Goal: Task Accomplishment & Management: Manage account settings

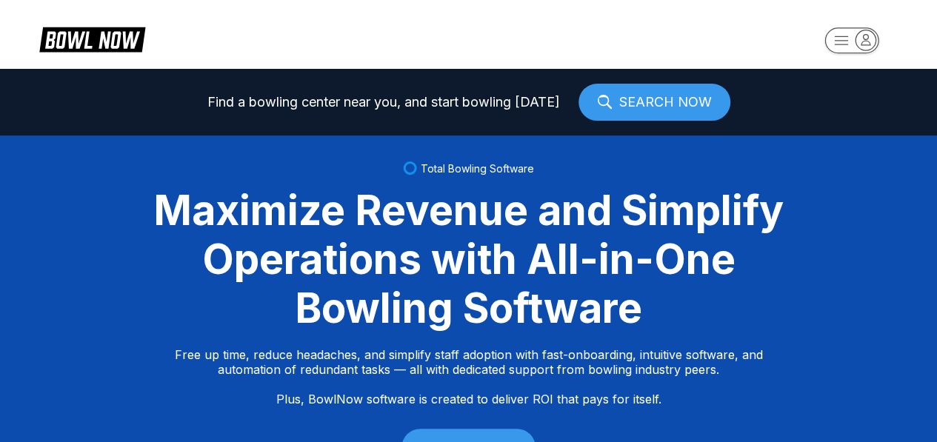
click at [863, 39] on icon "button" at bounding box center [866, 40] width 20 height 20
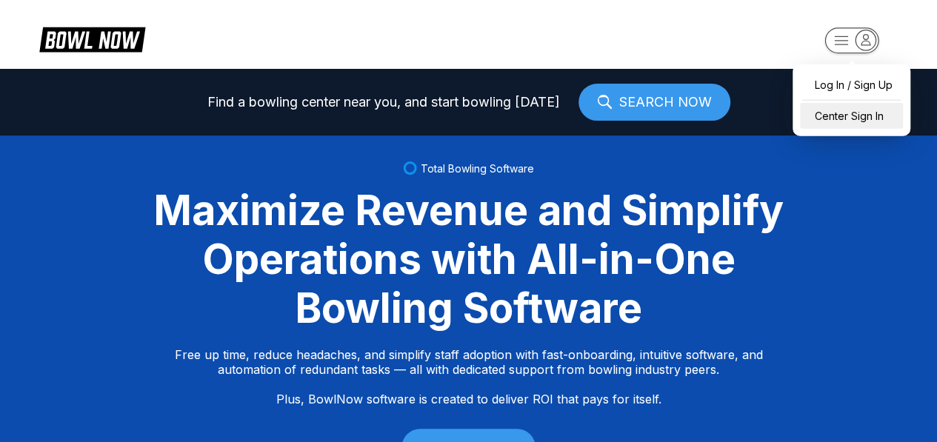
click at [855, 116] on div "Center Sign In" at bounding box center [851, 116] width 103 height 26
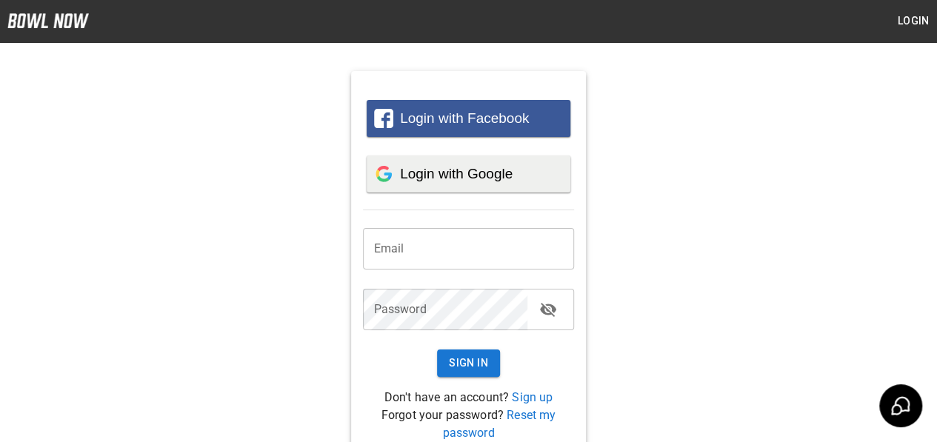
click at [499, 167] on span "Login with Google" at bounding box center [456, 174] width 113 height 16
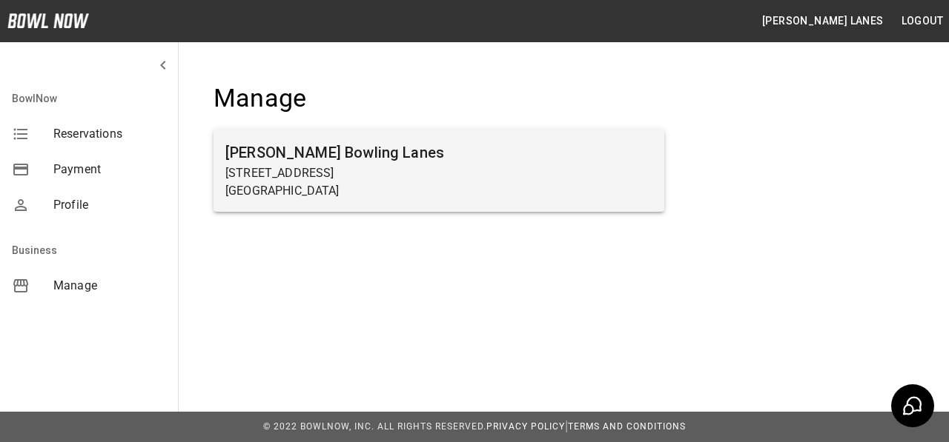
click at [293, 190] on p "[GEOGRAPHIC_DATA]" at bounding box center [438, 191] width 427 height 18
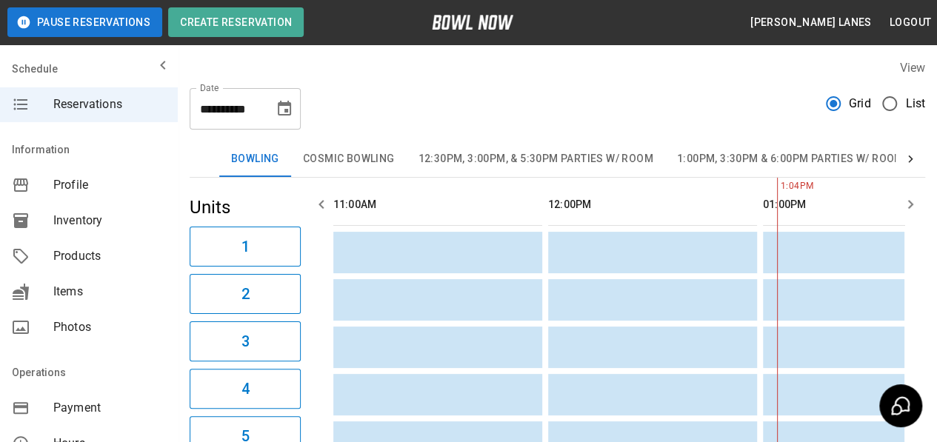
scroll to position [0, 430]
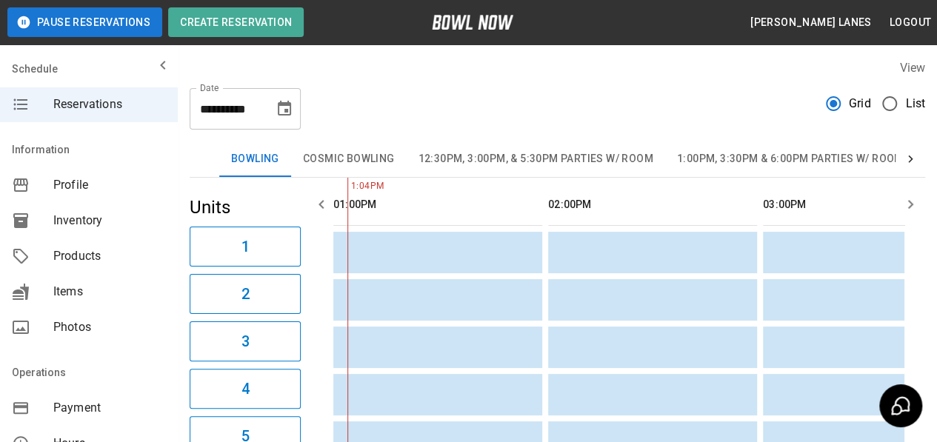
click at [909, 106] on span "List" at bounding box center [916, 104] width 20 height 18
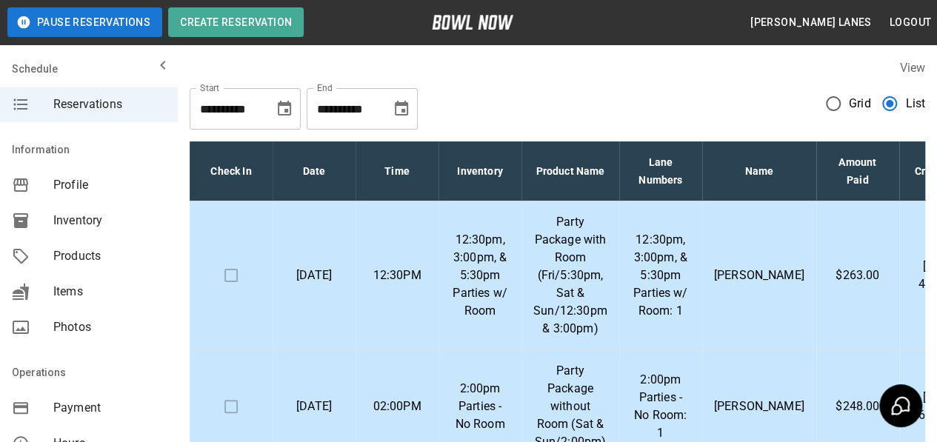
click at [772, 353] on td "[PERSON_NAME]" at bounding box center [759, 407] width 114 height 113
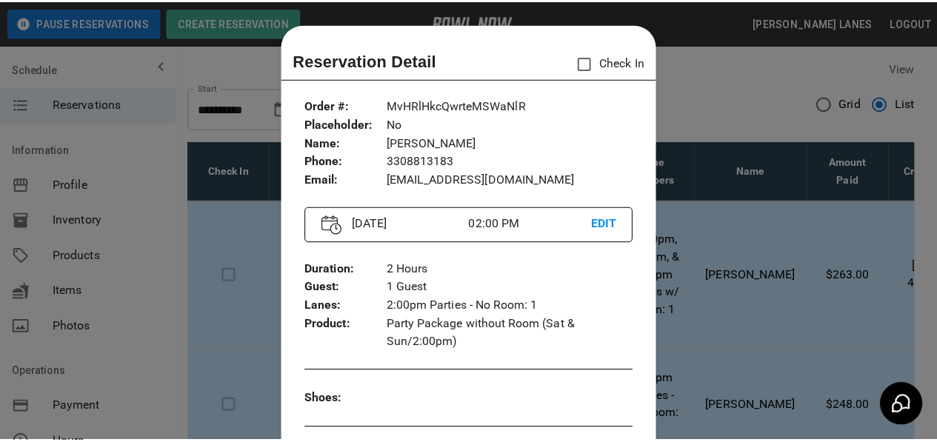
scroll to position [24, 0]
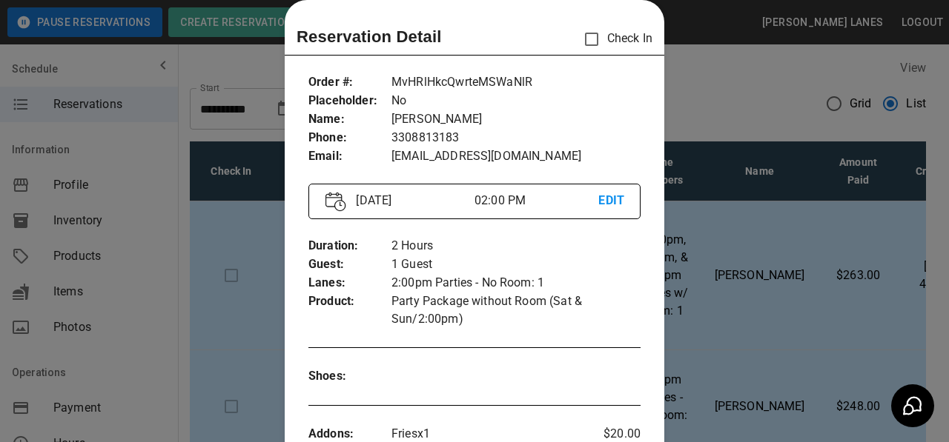
click at [840, 339] on div at bounding box center [474, 221] width 949 height 442
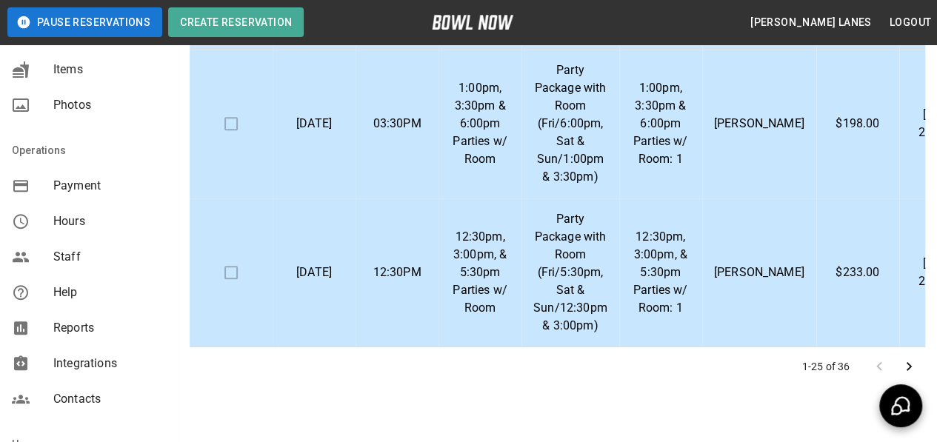
scroll to position [378, 0]
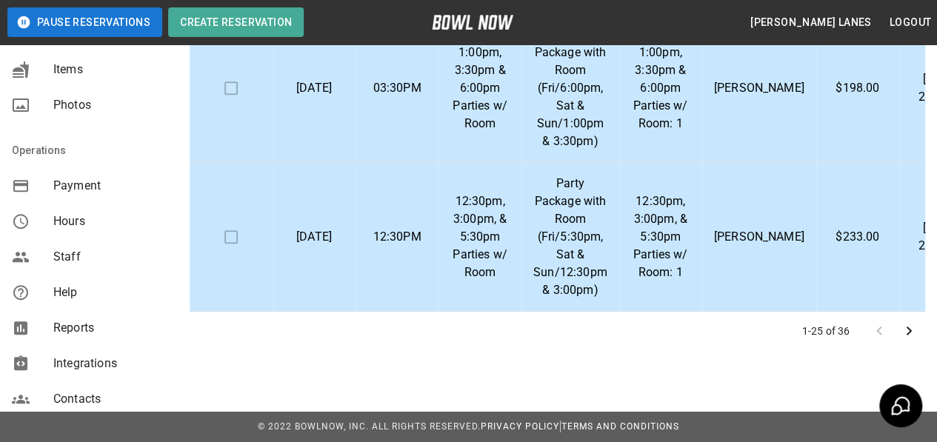
click at [908, 325] on icon "Go to next page" at bounding box center [909, 331] width 18 height 18
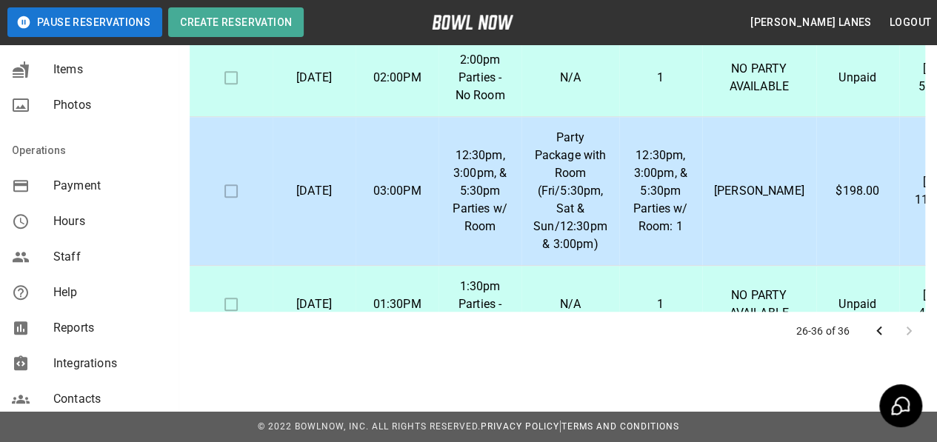
scroll to position [583, 0]
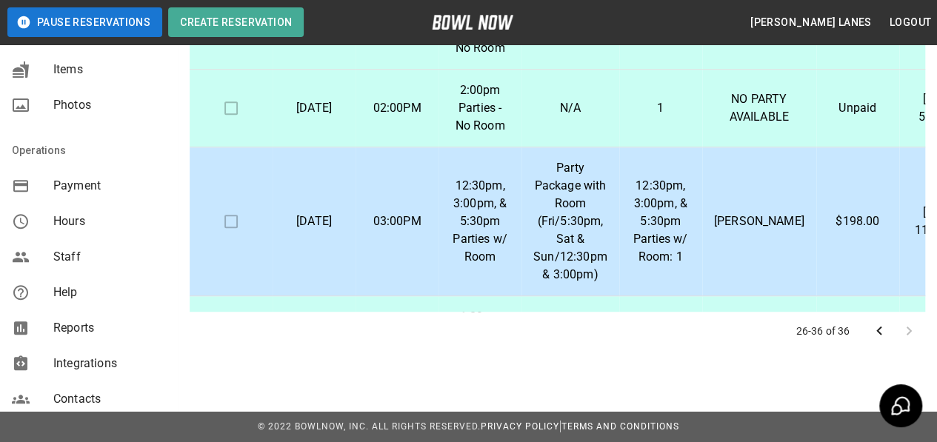
drag, startPoint x: 644, startPoint y: 201, endPoint x: 402, endPoint y: 324, distance: 271.8
click at [399, 327] on div "26-36 of 36" at bounding box center [558, 331] width 736 height 39
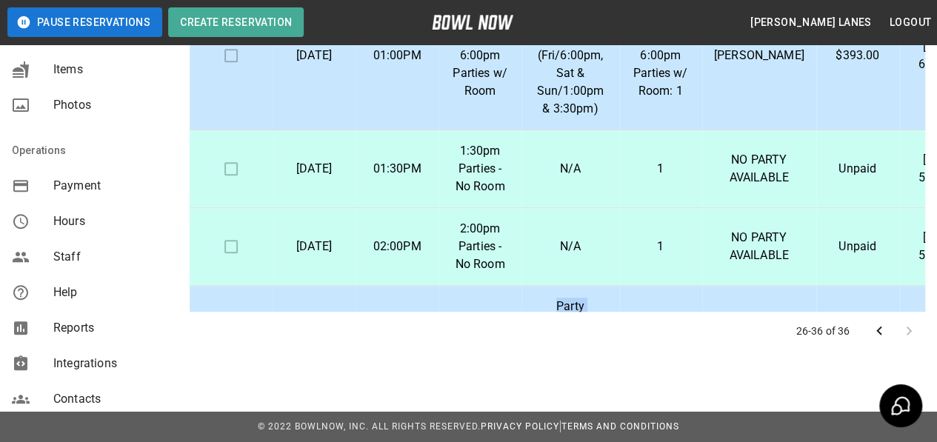
scroll to position [731, 0]
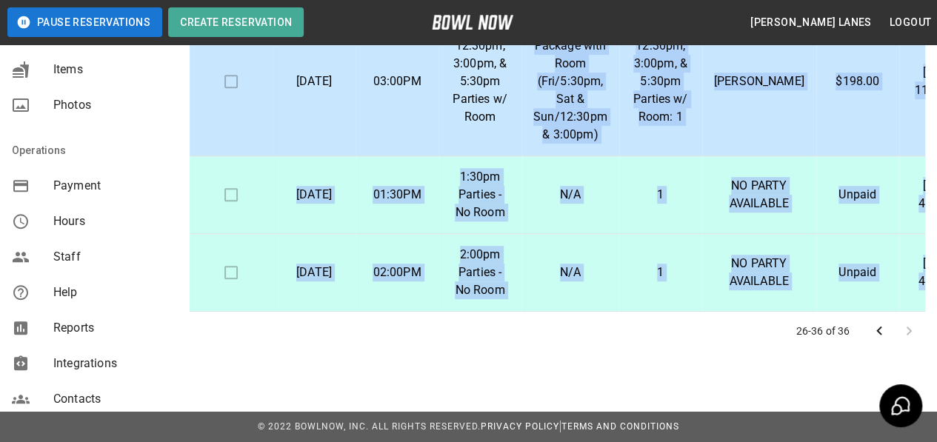
drag, startPoint x: 534, startPoint y: 299, endPoint x: 671, endPoint y: 321, distance: 138.9
click at [671, 321] on div "Check In Date Time Inventory Product Name Lane Numbers Name Amount Paid Created…" at bounding box center [558, 51] width 736 height 599
drag, startPoint x: 671, startPoint y: 321, endPoint x: 636, endPoint y: 336, distance: 38.8
click at [636, 336] on div "26-36 of 36" at bounding box center [558, 331] width 736 height 39
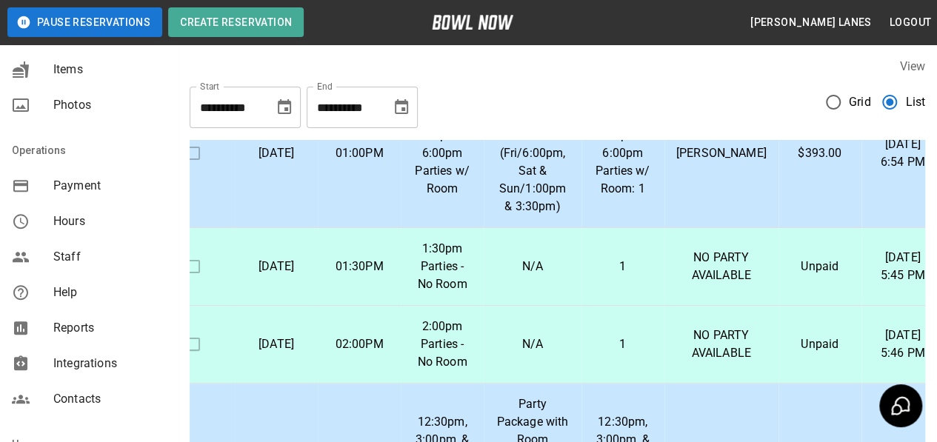
scroll to position [0, 0]
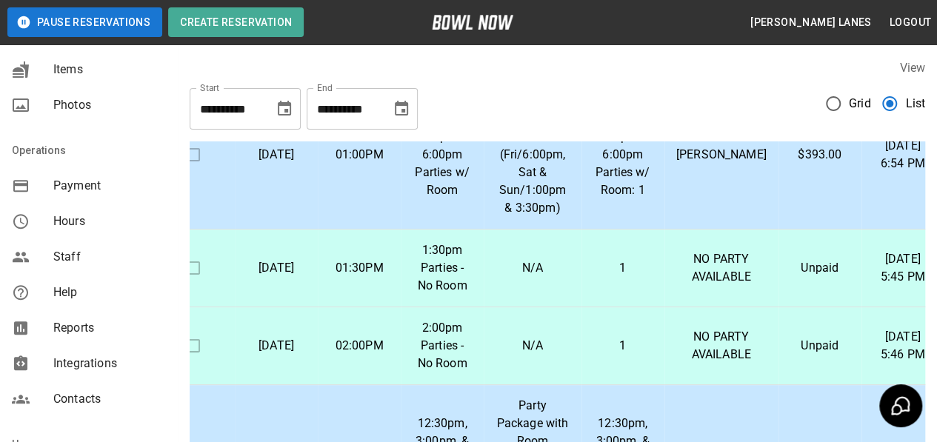
click at [402, 104] on icon "Choose date, selected date is Nov 9, 2025" at bounding box center [401, 108] width 13 height 15
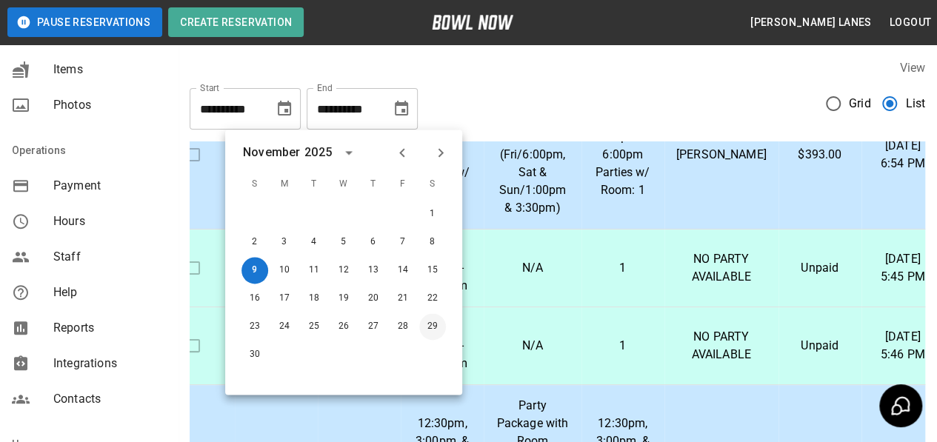
click at [440, 328] on button "29" at bounding box center [432, 326] width 27 height 27
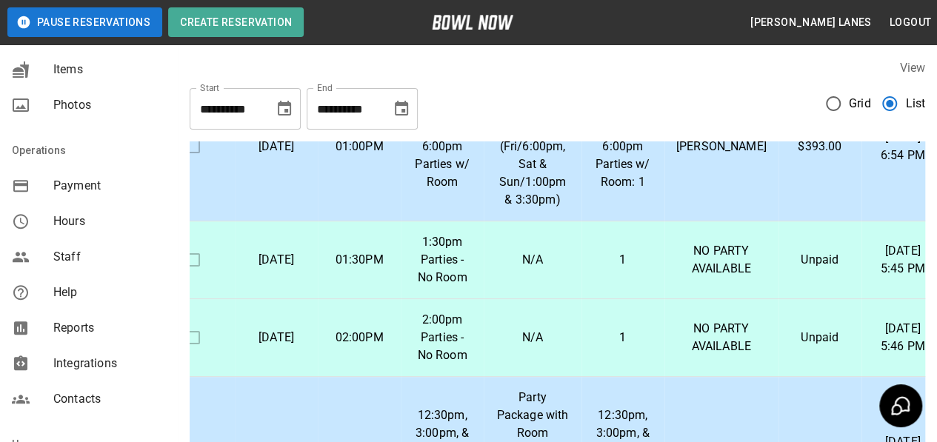
type input "**********"
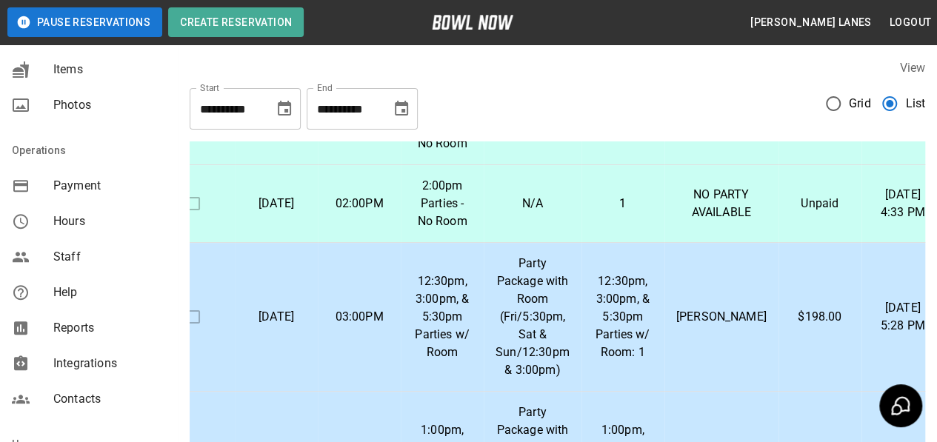
scroll to position [296, 0]
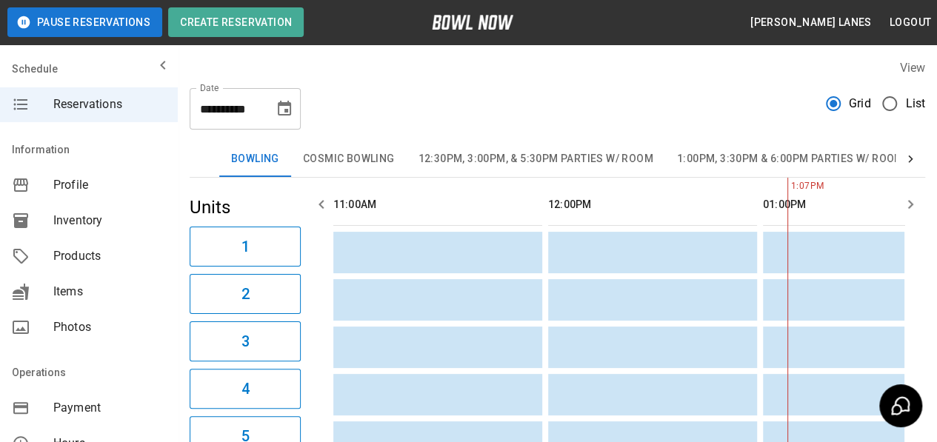
scroll to position [0, 430]
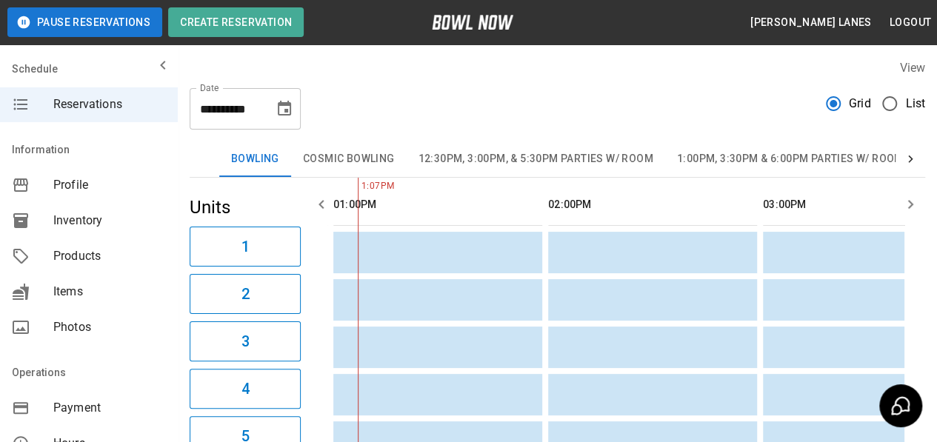
click at [922, 106] on span "List" at bounding box center [916, 104] width 20 height 18
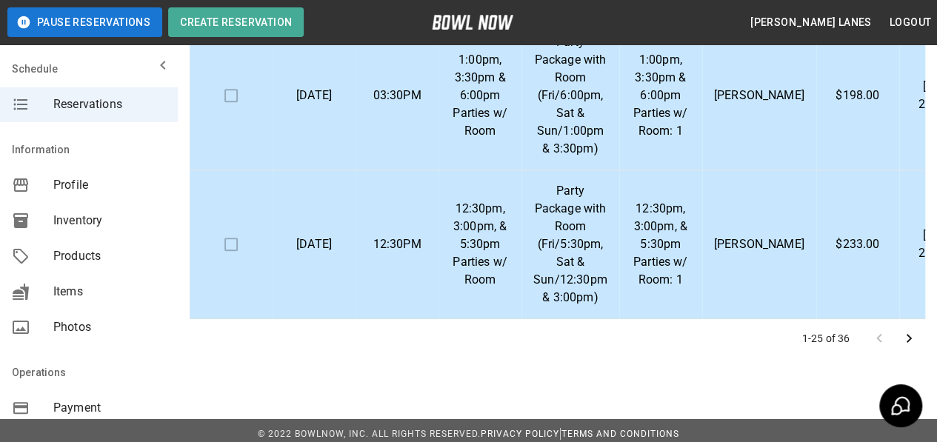
scroll to position [2600, 0]
click at [910, 345] on icon "Go to next page" at bounding box center [909, 339] width 18 height 18
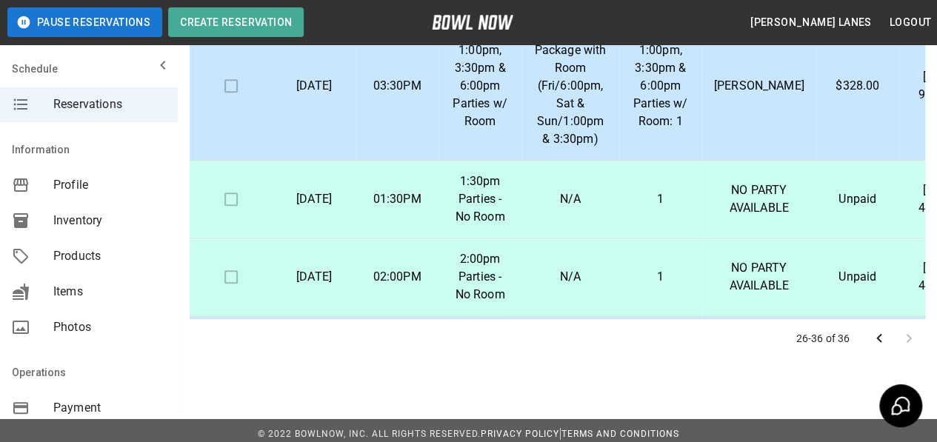
scroll to position [64, 0]
